Goal: Task Accomplishment & Management: Complete application form

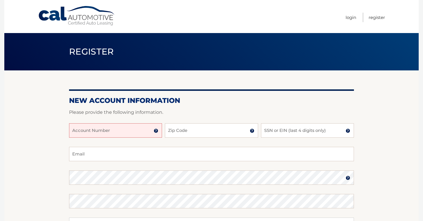
click at [118, 127] on input "Account Number" at bounding box center [115, 131] width 93 height 14
type input "44455905107"
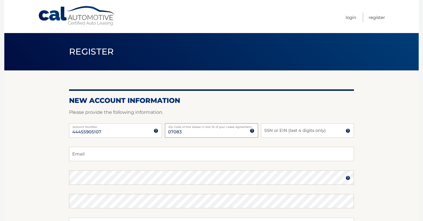
click at [195, 134] on input "07083" at bounding box center [211, 131] width 93 height 14
type input "07036"
type input "2184"
click at [152, 158] on input "Email" at bounding box center [211, 154] width 285 height 14
type input "jonaedawson1@gmail.com"
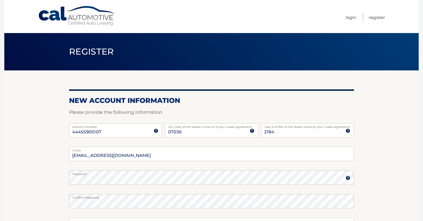
click at [389, 180] on section "New Account Information Please provide the following information. 44455905107 A…" at bounding box center [211, 183] width 415 height 225
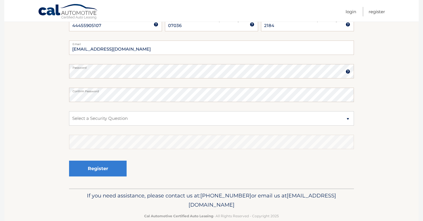
scroll to position [115, 0]
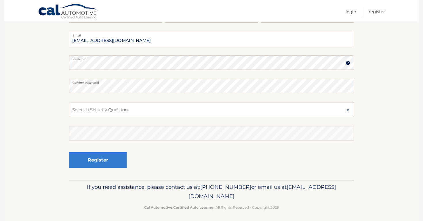
click at [217, 110] on select "Select a Security Question What was the name of your elementary school? What is…" at bounding box center [211, 110] width 285 height 14
select select "2"
click at [69, 103] on select "Select a Security Question What was the name of your elementary school? What is…" at bounding box center [211, 110] width 285 height 14
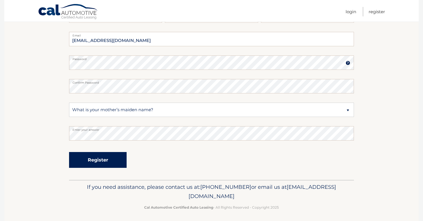
click at [112, 160] on button "Register" at bounding box center [98, 160] width 58 height 16
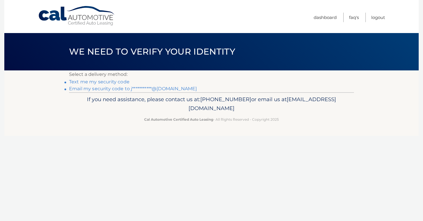
click at [101, 82] on link "Text me my security code" at bounding box center [99, 81] width 60 height 5
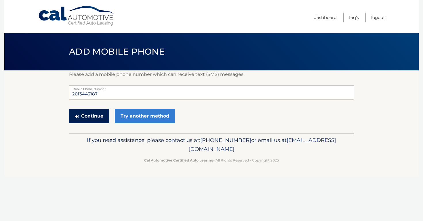
click at [101, 118] on button "Continue" at bounding box center [89, 116] width 40 height 14
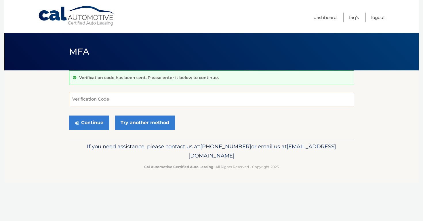
click at [104, 100] on input "Verification Code" at bounding box center [211, 99] width 285 height 14
type input "284264"
click at [85, 119] on button "Continue" at bounding box center [89, 123] width 40 height 14
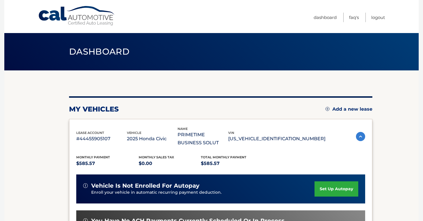
click at [399, 186] on section "You are registered for this site, but you haven't enrolled in online payments. …" at bounding box center [211, 192] width 415 height 243
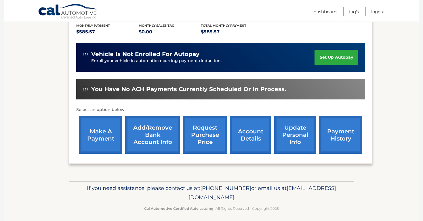
scroll to position [135, 0]
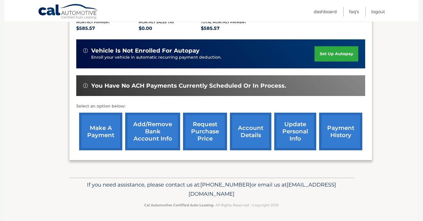
click at [100, 134] on link "make a payment" at bounding box center [100, 132] width 43 height 38
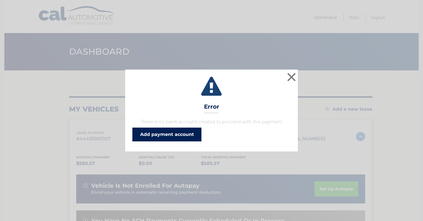
click at [176, 137] on link "Add payment account" at bounding box center [166, 135] width 69 height 14
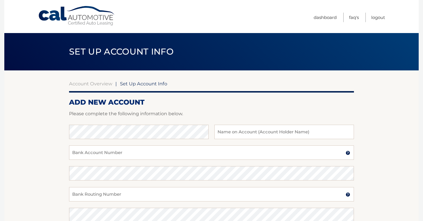
click at [386, 151] on section "Account Overview | Set Up Account Info ADD NEW ACCOUNT Please complete the foll…" at bounding box center [211, 181] width 415 height 220
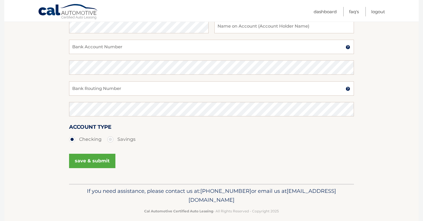
scroll to position [113, 0]
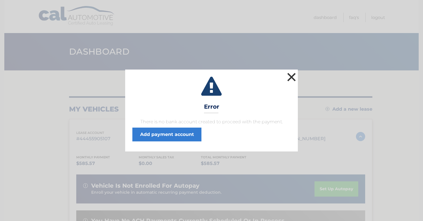
click at [294, 78] on button "×" at bounding box center [292, 77] width 12 height 12
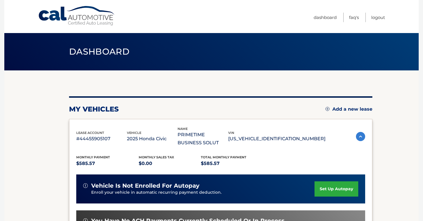
click at [380, 159] on section "You are registered for this site, but you haven't enrolled in online payments. …" at bounding box center [211, 192] width 415 height 243
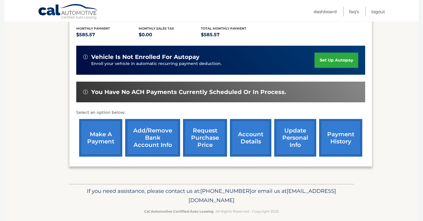
scroll to position [135, 0]
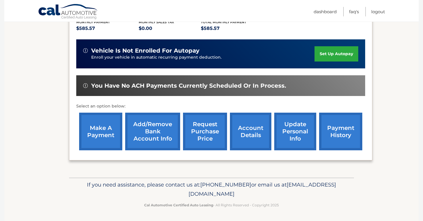
click at [250, 138] on link "account details" at bounding box center [250, 132] width 41 height 38
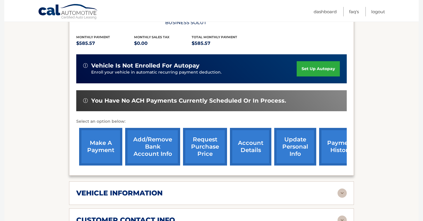
scroll to position [138, 0]
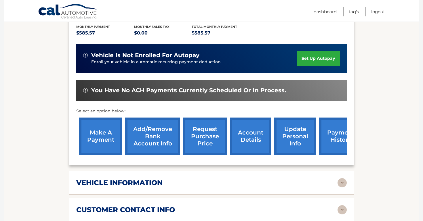
click at [389, 159] on section "Account Details | #44455905107 Back to Dashboard Manage Your Lease lease accoun…" at bounding box center [211, 193] width 415 height 523
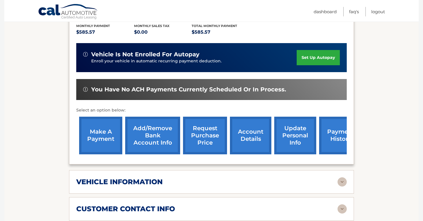
scroll to position [139, 0]
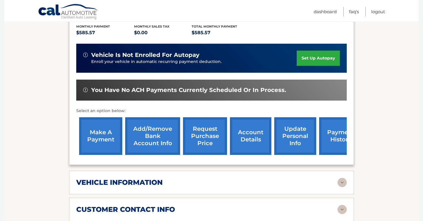
click at [259, 141] on link "account details" at bounding box center [250, 136] width 41 height 38
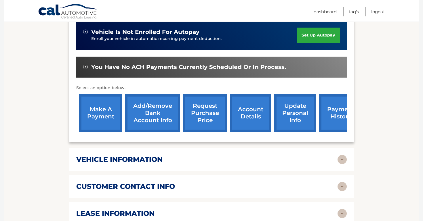
scroll to position [161, 0]
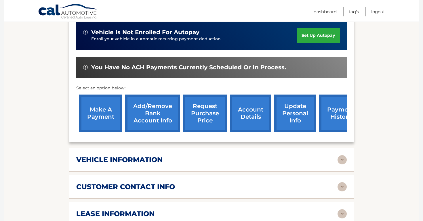
click at [337, 113] on link "payment history" at bounding box center [340, 114] width 43 height 38
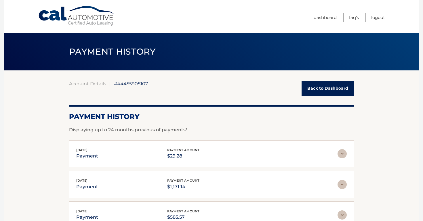
click at [397, 160] on section "Account Details | #44455905107 Back to Dashboard Payment History Displaying up …" at bounding box center [211, 180] width 415 height 218
click at [334, 92] on link "Back to Dashboard" at bounding box center [328, 88] width 52 height 15
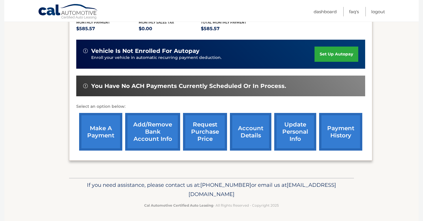
scroll to position [135, 0]
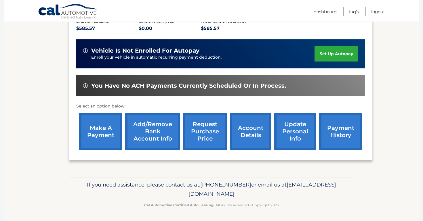
click at [340, 52] on link "set up autopay" at bounding box center [337, 53] width 44 height 15
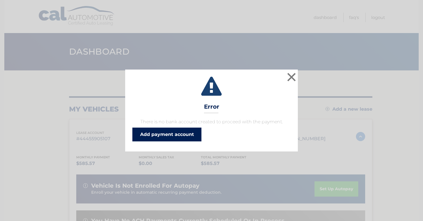
click at [197, 135] on link "Add payment account" at bounding box center [166, 135] width 69 height 14
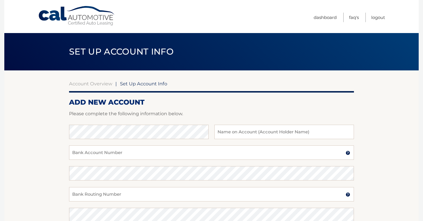
click at [384, 125] on section "Account Overview | Set Up Account Info ADD NEW ACCOUNT Please complete the foll…" at bounding box center [211, 181] width 415 height 220
click at [94, 84] on link "Account Overview" at bounding box center [90, 84] width 43 height 6
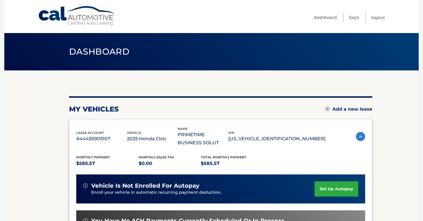
click at [412, 164] on section "You are registered for this site, but you haven't enrolled in online payments. …" at bounding box center [211, 192] width 415 height 243
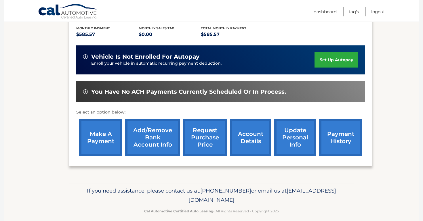
scroll to position [135, 0]
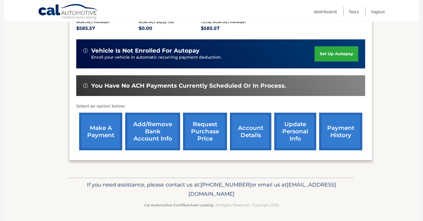
click at [248, 137] on link "account details" at bounding box center [250, 132] width 41 height 38
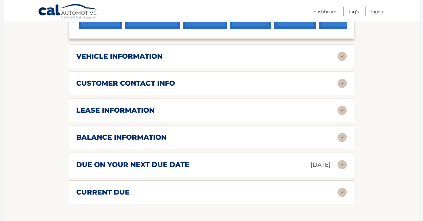
scroll to position [276, 0]
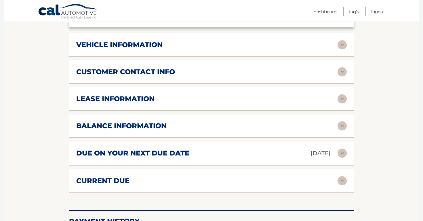
click at [344, 126] on img at bounding box center [342, 126] width 9 height 9
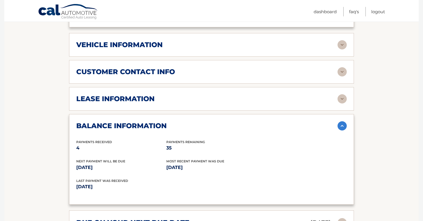
click at [369, 145] on section "Account Details | #44455905107 Back to Dashboard Manage Your Lease lease accoun…" at bounding box center [211, 90] width 415 height 592
click at [343, 125] on img at bounding box center [342, 126] width 9 height 9
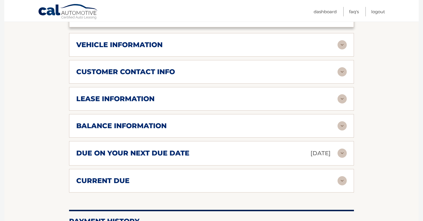
click at [366, 149] on section "Account Details | #44455905107 Back to Dashboard Manage Your Lease lease accoun…" at bounding box center [211, 55] width 415 height 523
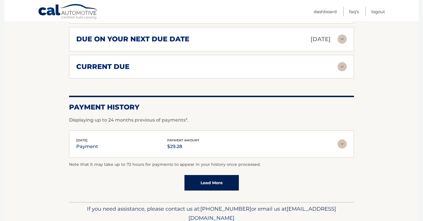
scroll to position [392, 0]
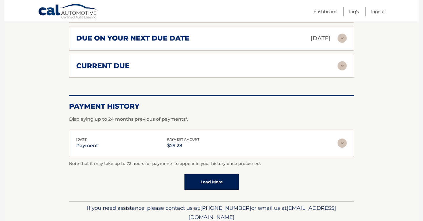
click at [343, 143] on img at bounding box center [342, 143] width 9 height 9
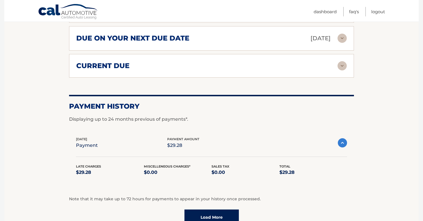
click at [343, 143] on img at bounding box center [342, 143] width 9 height 9
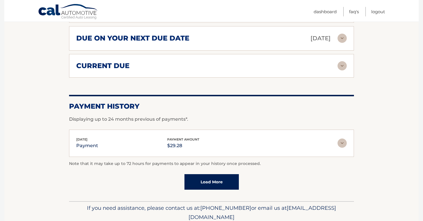
click at [201, 174] on link "Load More" at bounding box center [212, 182] width 54 height 16
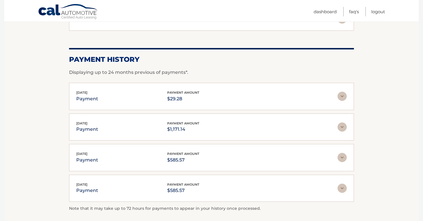
scroll to position [438, 0]
click at [344, 126] on img at bounding box center [342, 128] width 9 height 9
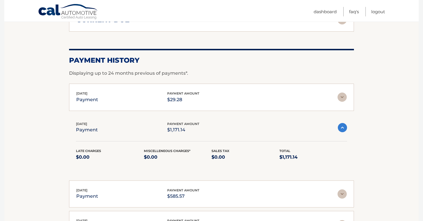
click at [344, 126] on img at bounding box center [342, 127] width 9 height 9
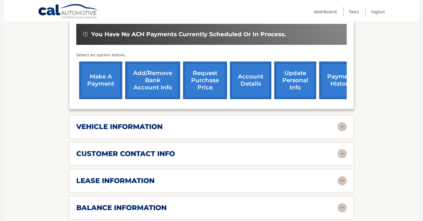
scroll to position [173, 0]
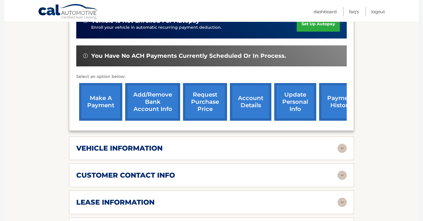
click at [293, 104] on link "update personal info" at bounding box center [295, 102] width 42 height 38
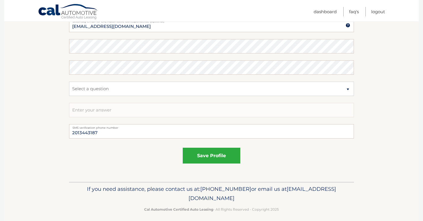
scroll to position [337, 0]
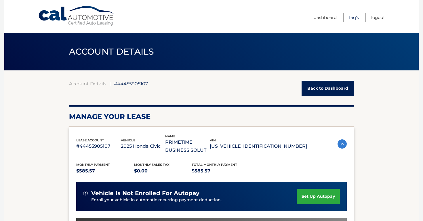
click at [354, 19] on link "FAQ's" at bounding box center [354, 18] width 10 height 10
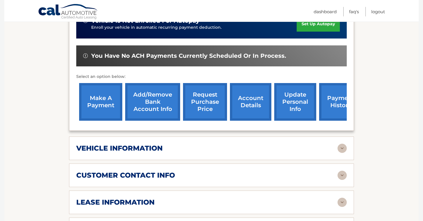
scroll to position [184, 0]
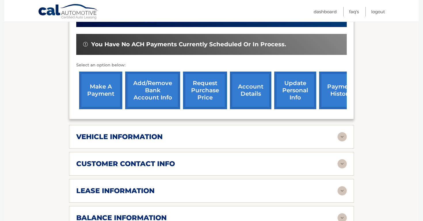
click at [98, 89] on link "make a payment" at bounding box center [100, 91] width 43 height 38
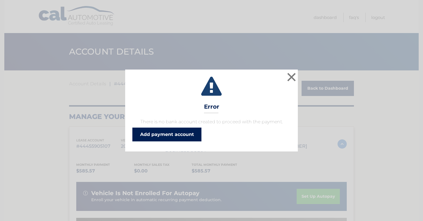
click at [193, 134] on link "Add payment account" at bounding box center [166, 135] width 69 height 14
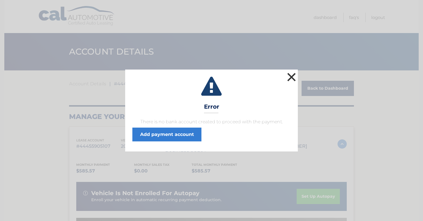
click at [291, 77] on button "×" at bounding box center [292, 77] width 12 height 12
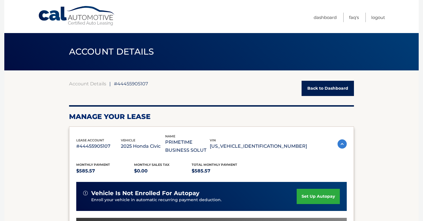
click at [331, 88] on link "Back to Dashboard" at bounding box center [328, 88] width 52 height 15
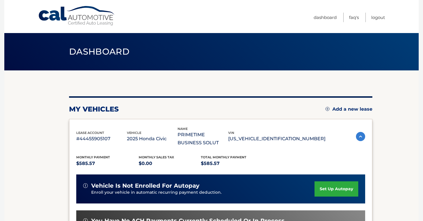
click at [401, 179] on section "You are registered for this site, but you haven't enrolled in online payments. …" at bounding box center [211, 192] width 415 height 243
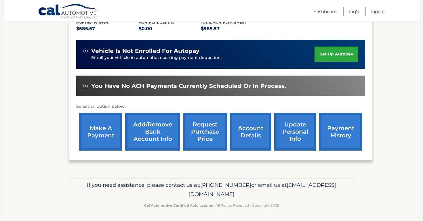
scroll to position [135, 0]
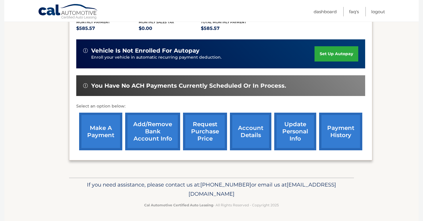
click at [249, 136] on link "account details" at bounding box center [250, 132] width 41 height 38
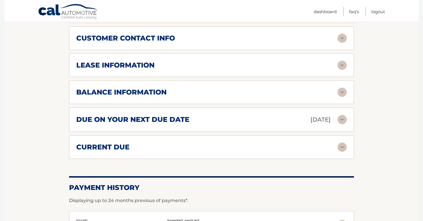
scroll to position [311, 0]
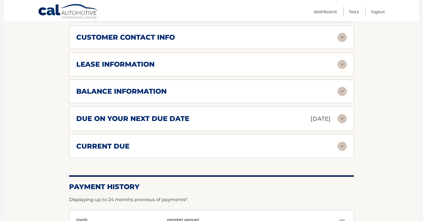
click at [345, 118] on img at bounding box center [342, 118] width 9 height 9
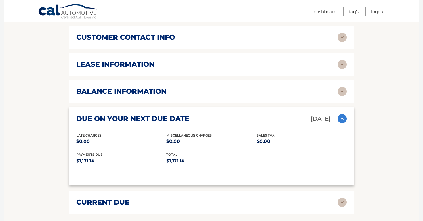
click at [345, 118] on img at bounding box center [342, 118] width 9 height 9
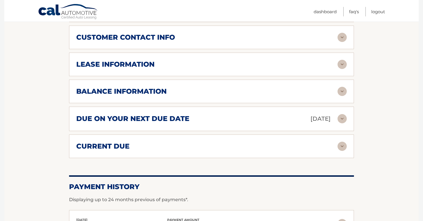
click at [339, 145] on img at bounding box center [342, 146] width 9 height 9
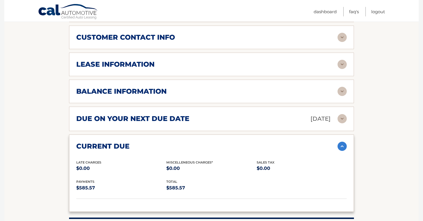
click at [339, 145] on img at bounding box center [342, 146] width 9 height 9
